Goal: Task Accomplishment & Management: Use online tool/utility

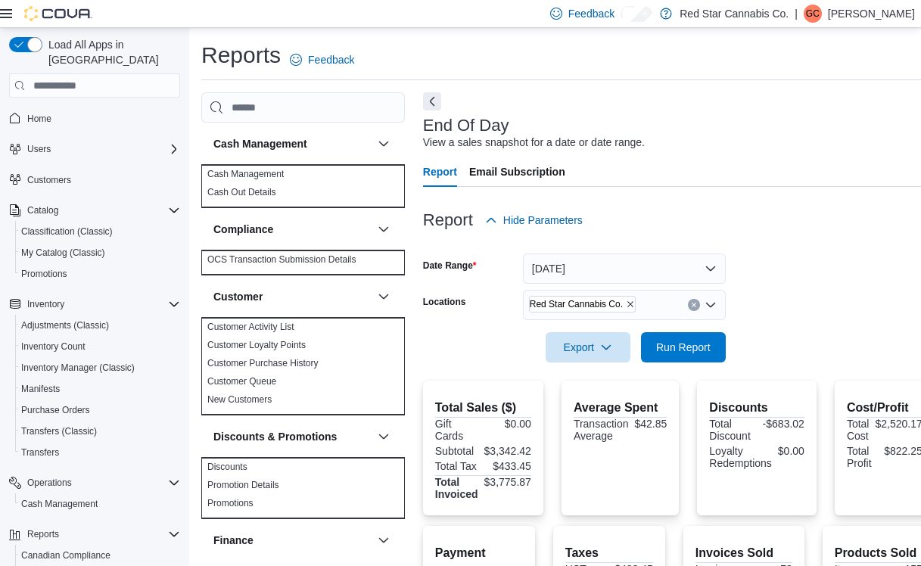
scroll to position [242, 0]
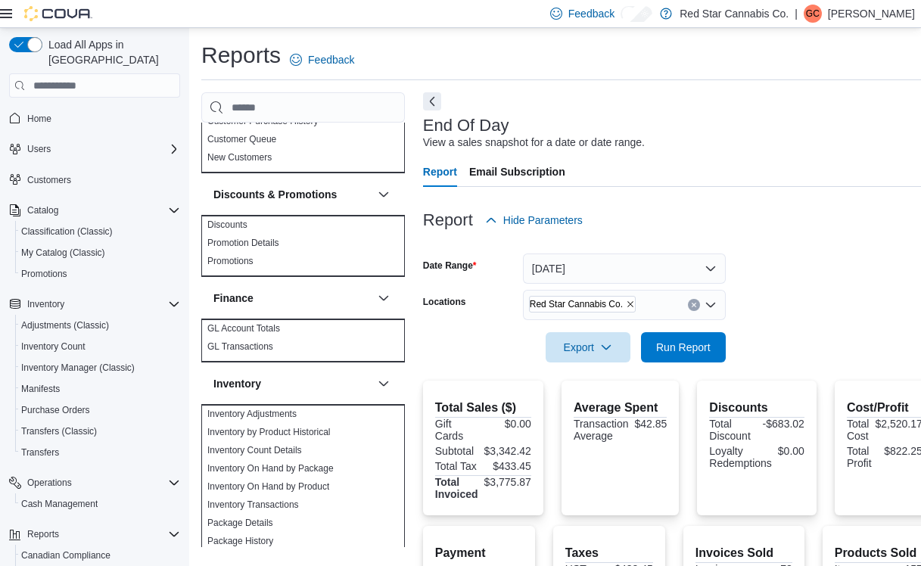
click at [626, 306] on icon "Remove Red Star Cannabis Co. from selection in this group" at bounding box center [630, 304] width 9 height 9
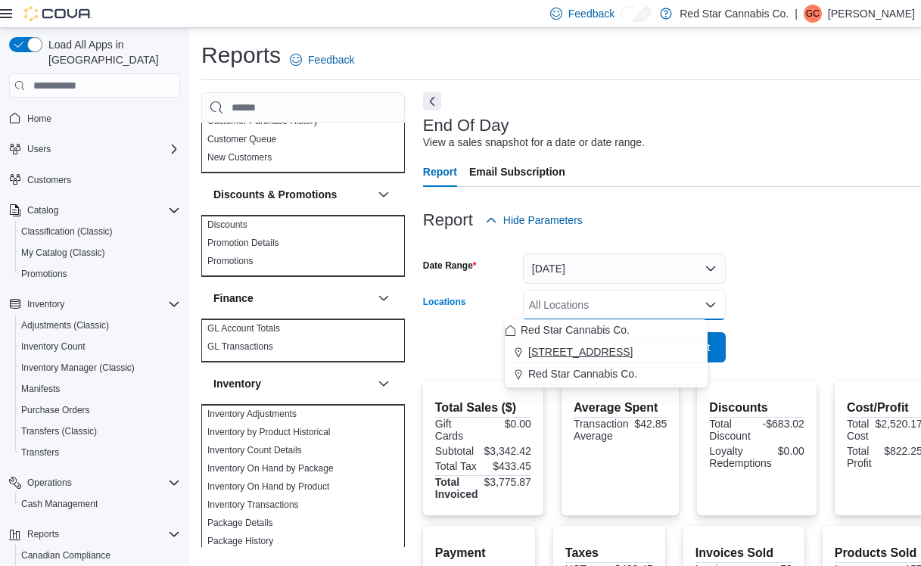
click at [598, 353] on span "[STREET_ADDRESS]" at bounding box center [580, 351] width 104 height 15
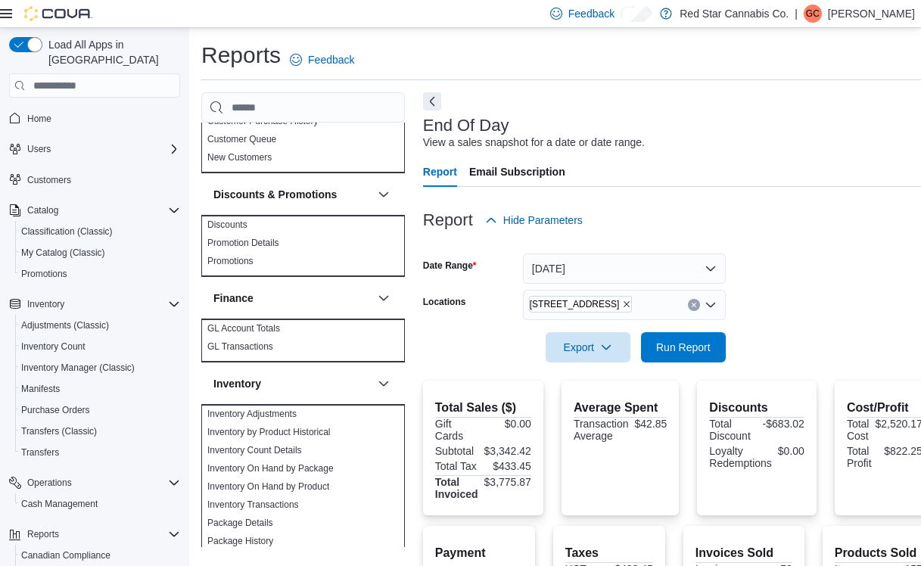
click at [821, 293] on form "Date Range Today Locations 15191 Yonge St. Export Run Report" at bounding box center [678, 298] width 511 height 127
click at [660, 347] on span "Run Report" at bounding box center [683, 346] width 54 height 15
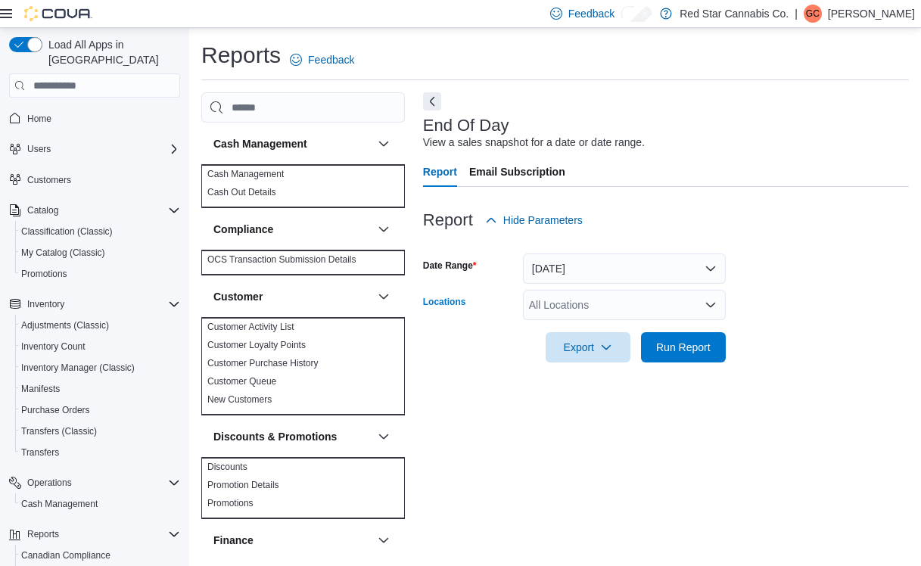
click at [660, 310] on div "All Locations" at bounding box center [624, 305] width 203 height 30
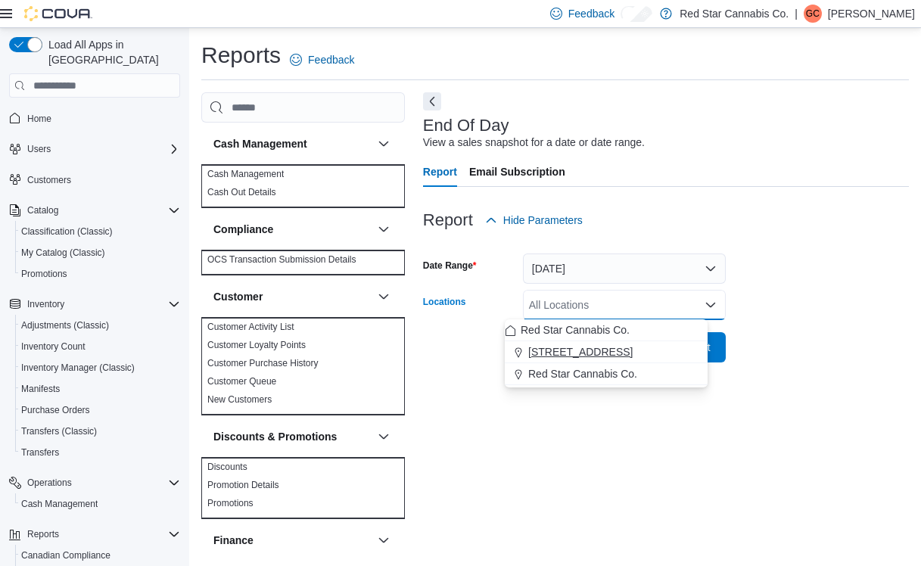
click at [590, 350] on span "[STREET_ADDRESS]" at bounding box center [580, 351] width 104 height 15
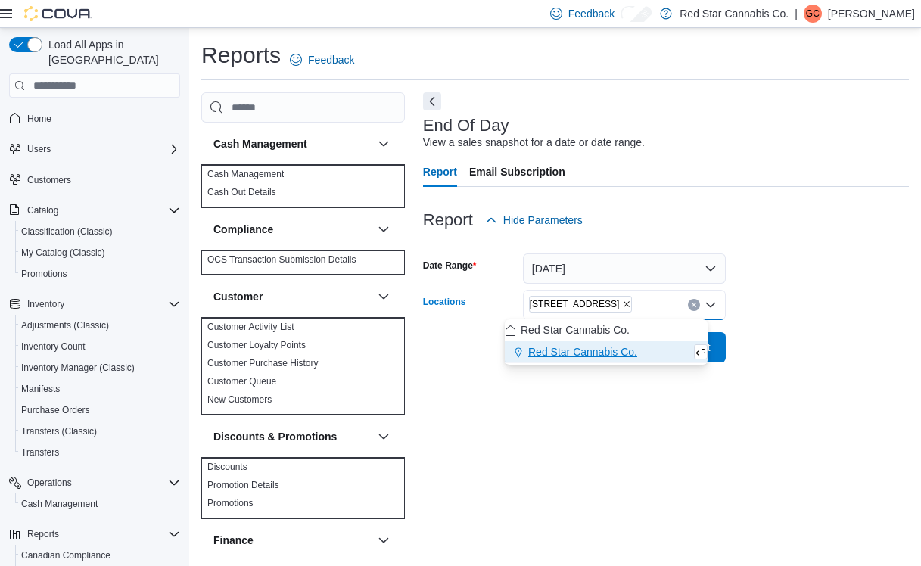
click at [779, 345] on form "Date Range [DATE] Locations [STREET_ADDRESS] Selected. [STREET_ADDRESS] Press B…" at bounding box center [666, 298] width 486 height 127
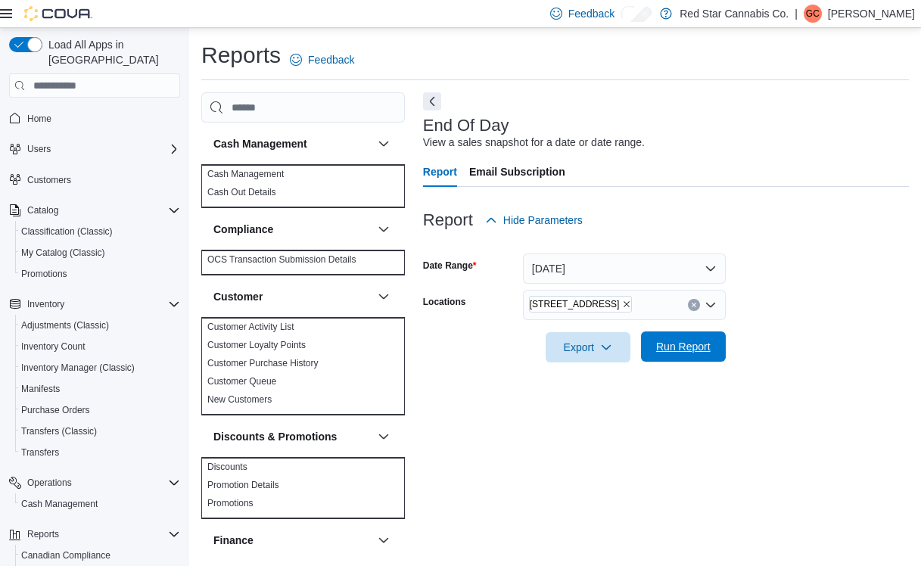
click at [676, 349] on span "Run Report" at bounding box center [683, 346] width 54 height 15
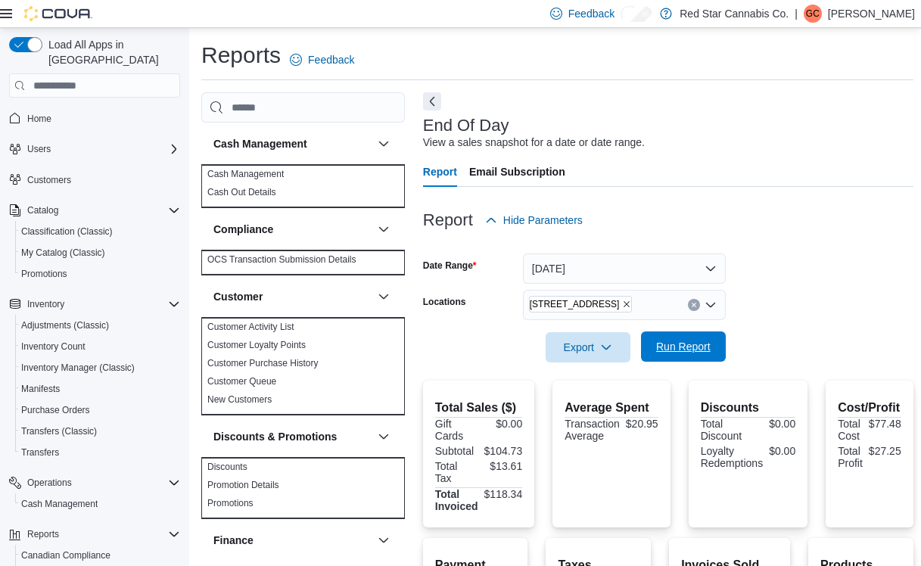
click at [670, 349] on span "Run Report" at bounding box center [683, 346] width 54 height 15
